Goal: Information Seeking & Learning: Learn about a topic

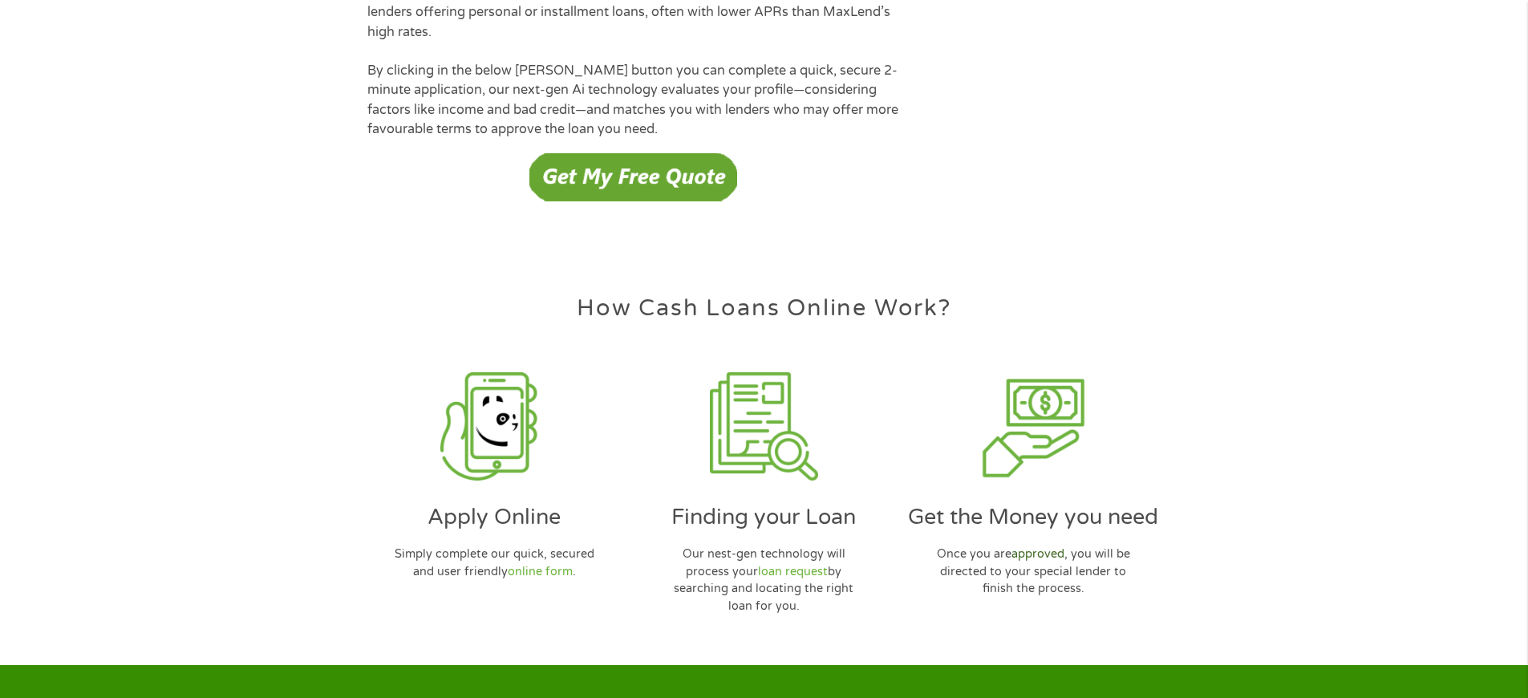
scroll to position [4638, 0]
